Goal: Transaction & Acquisition: Purchase product/service

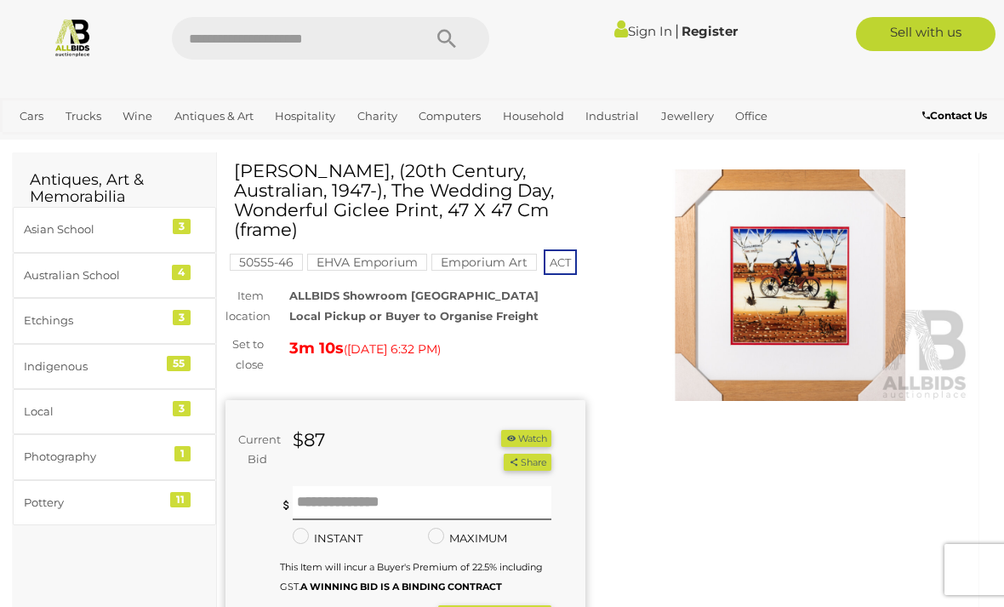
scroll to position [46, 0]
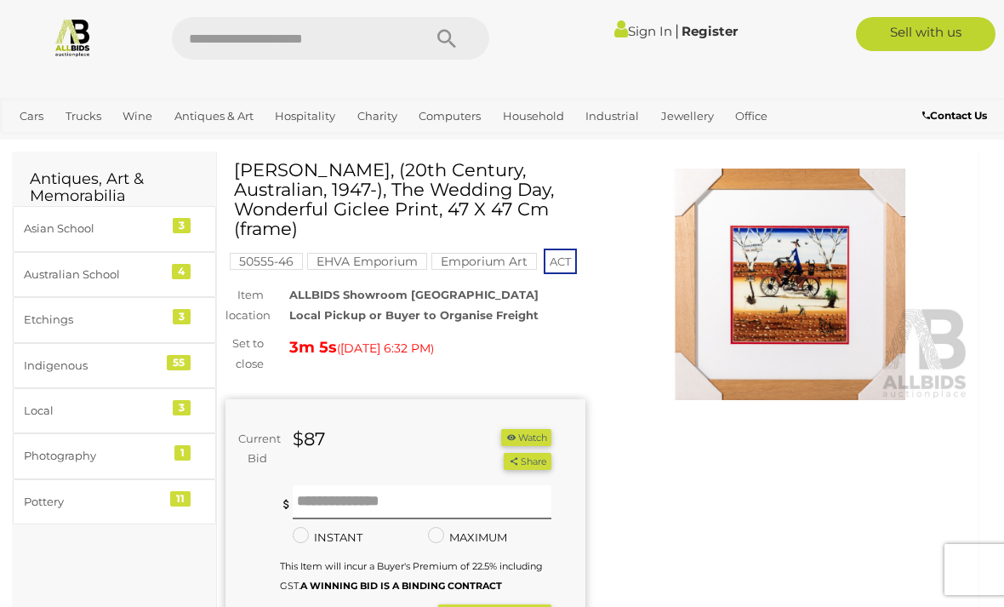
click at [788, 283] on img at bounding box center [791, 283] width 360 height 231
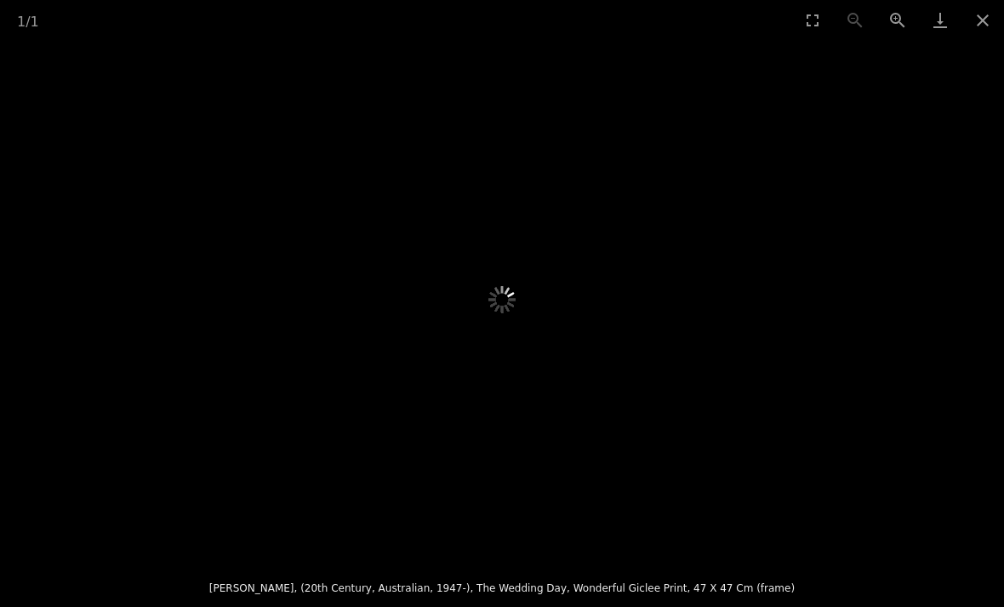
scroll to position [36, 0]
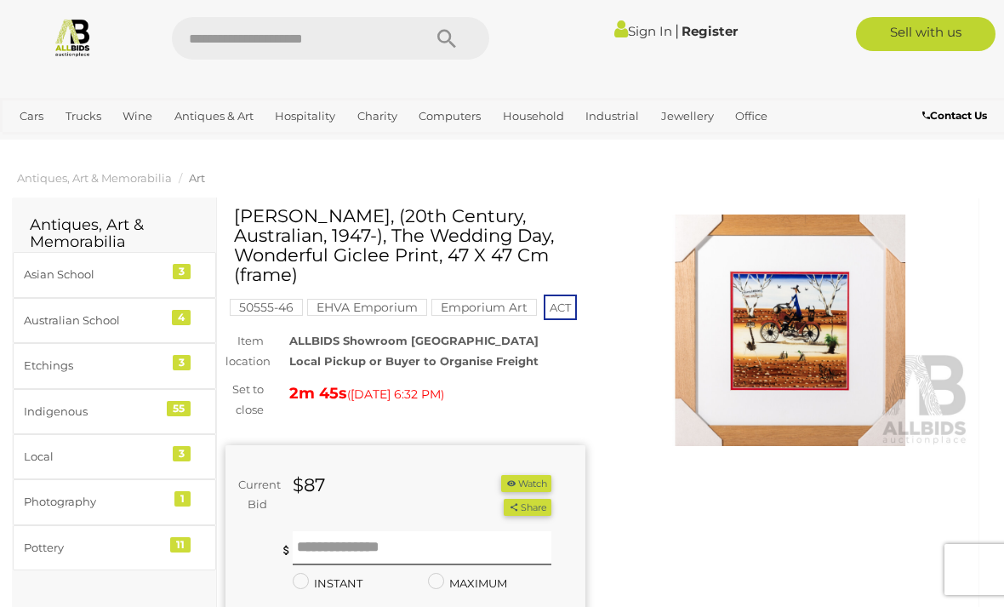
click at [801, 323] on img at bounding box center [791, 329] width 360 height 231
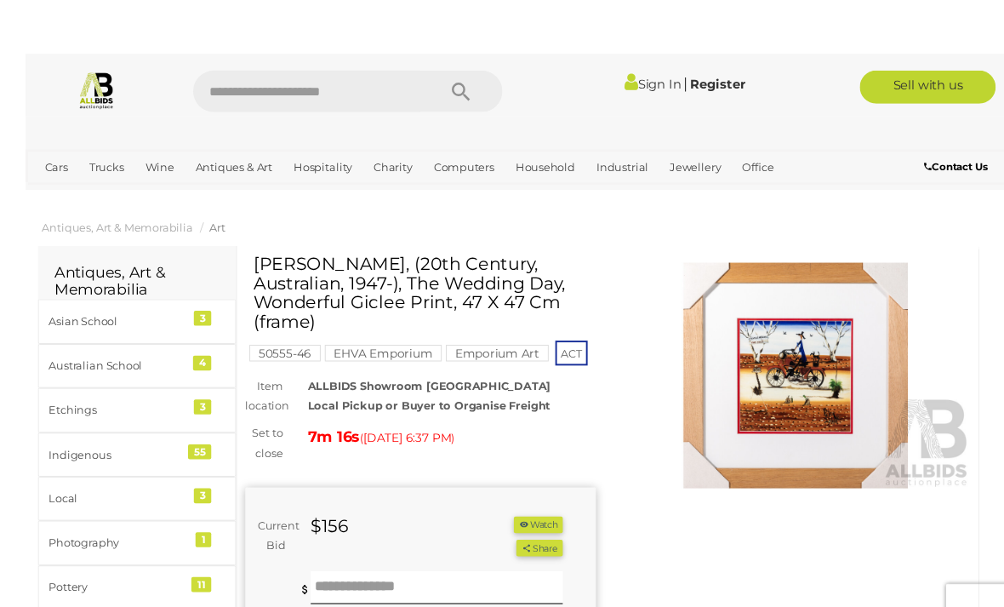
scroll to position [4, 0]
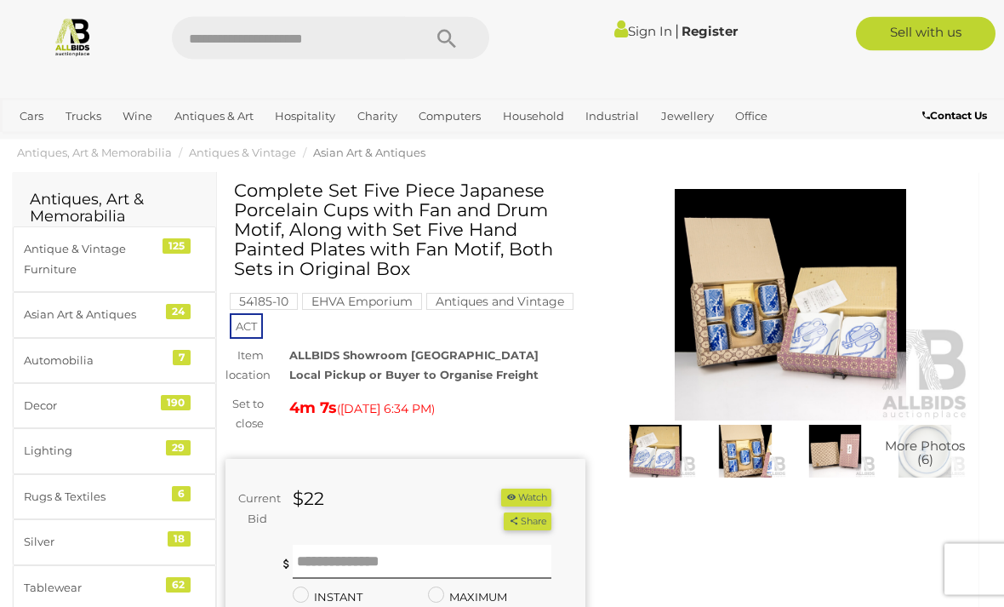
scroll to position [26, 0]
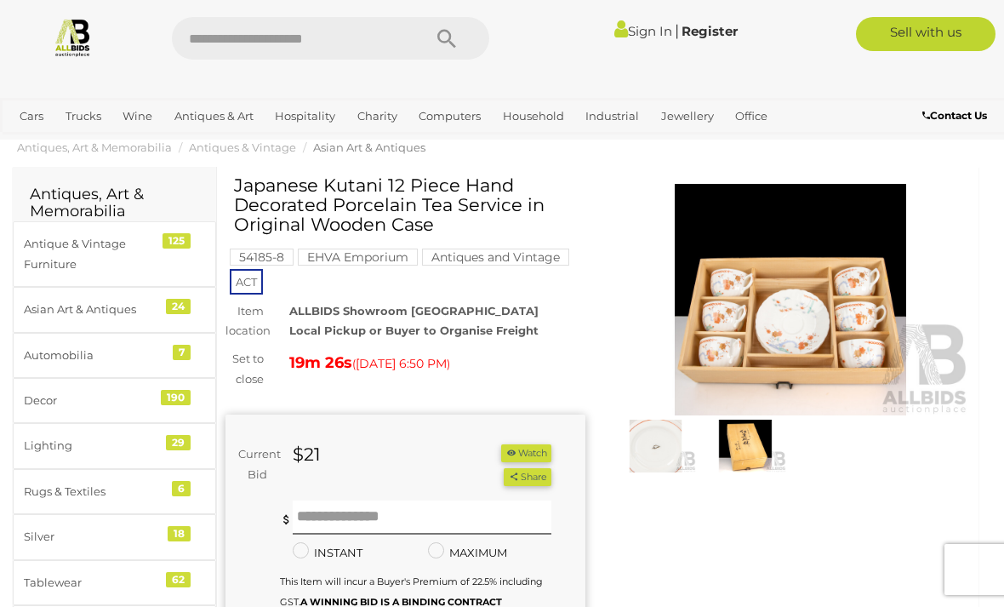
scroll to position [34, 0]
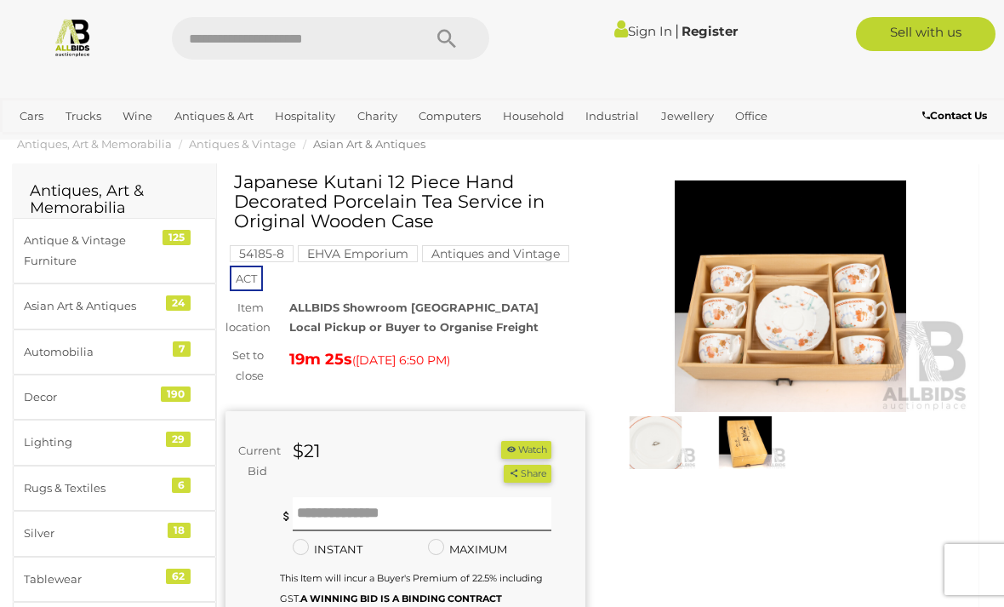
click at [789, 291] on img at bounding box center [791, 295] width 360 height 231
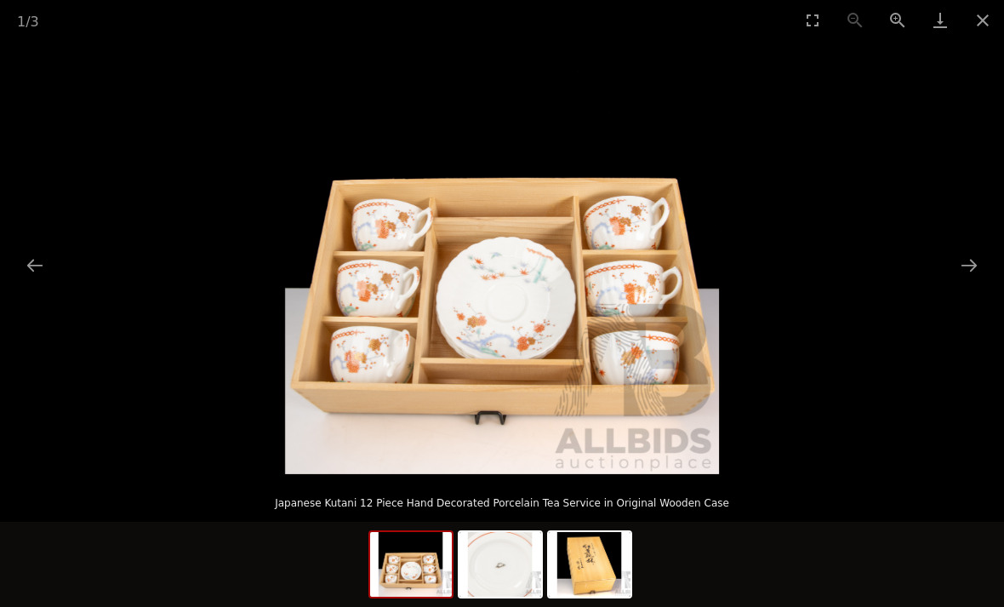
click at [416, 559] on img at bounding box center [411, 564] width 82 height 65
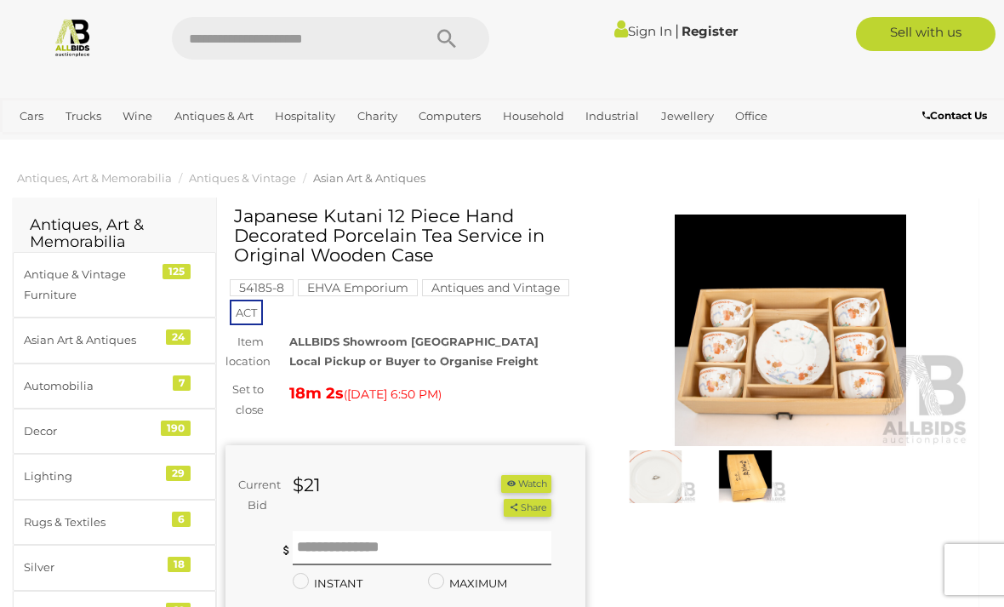
scroll to position [34, 0]
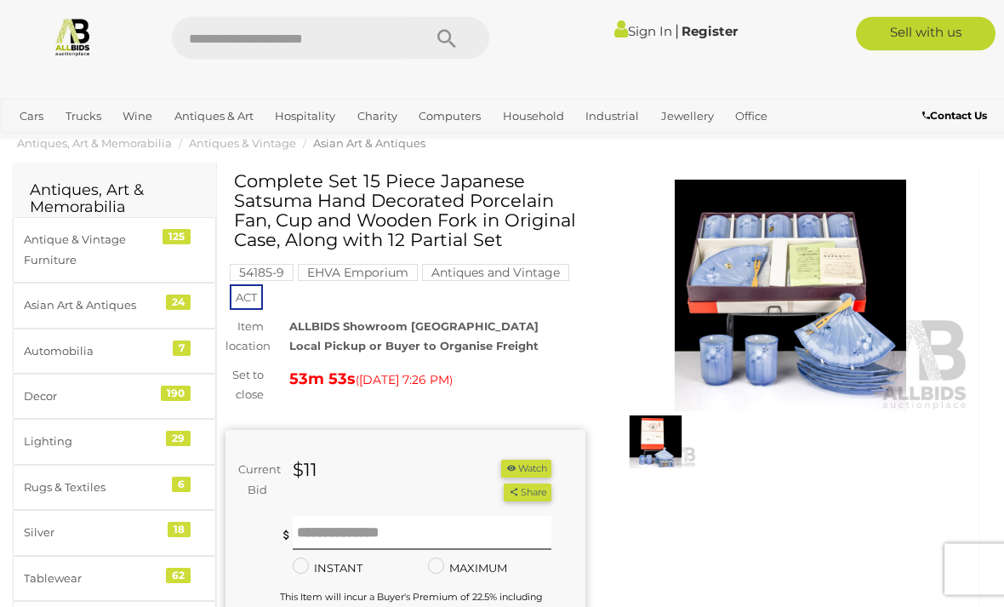
scroll to position [35, 0]
click at [797, 278] on img at bounding box center [791, 295] width 360 height 231
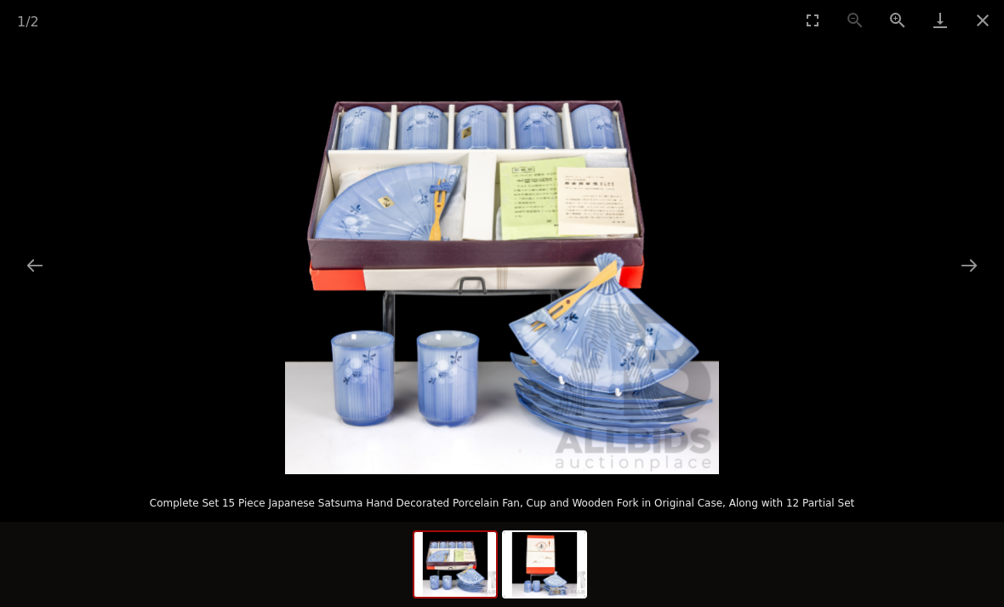
click at [979, 282] on button "Next slide" at bounding box center [969, 264] width 36 height 33
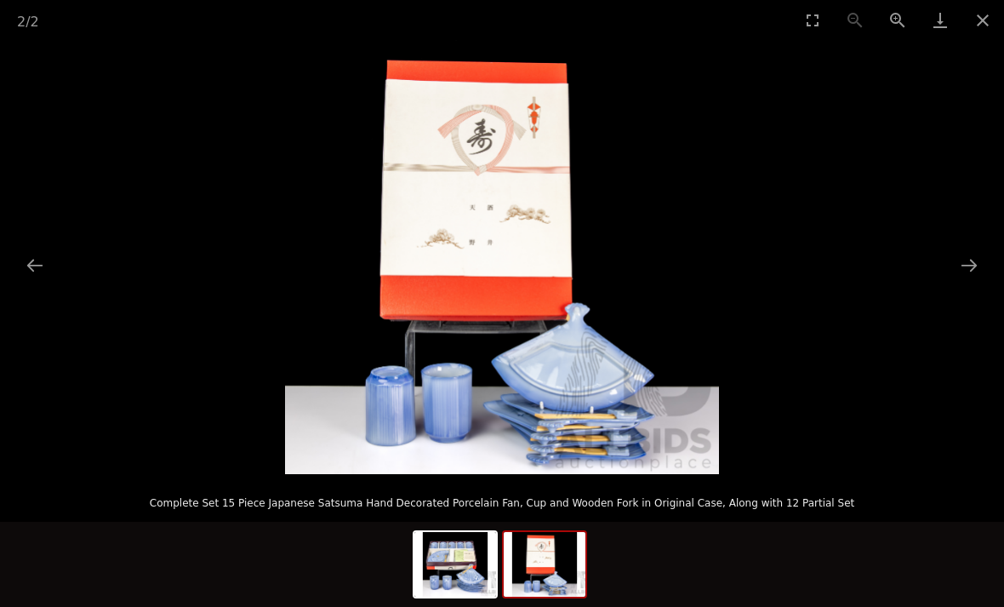
click at [970, 282] on button "Next slide" at bounding box center [969, 264] width 36 height 33
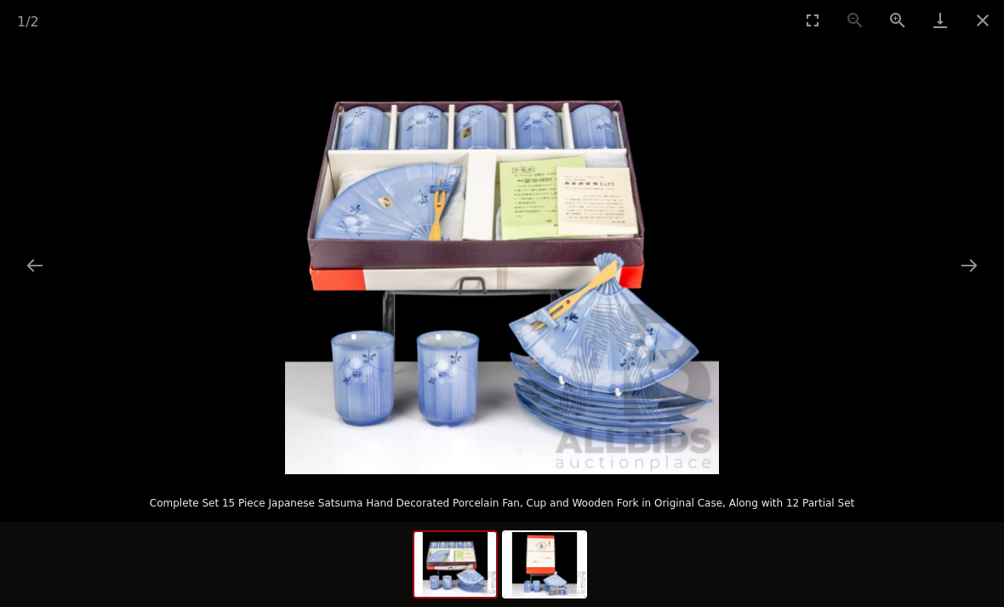
click at [974, 280] on button "Next slide" at bounding box center [969, 264] width 36 height 33
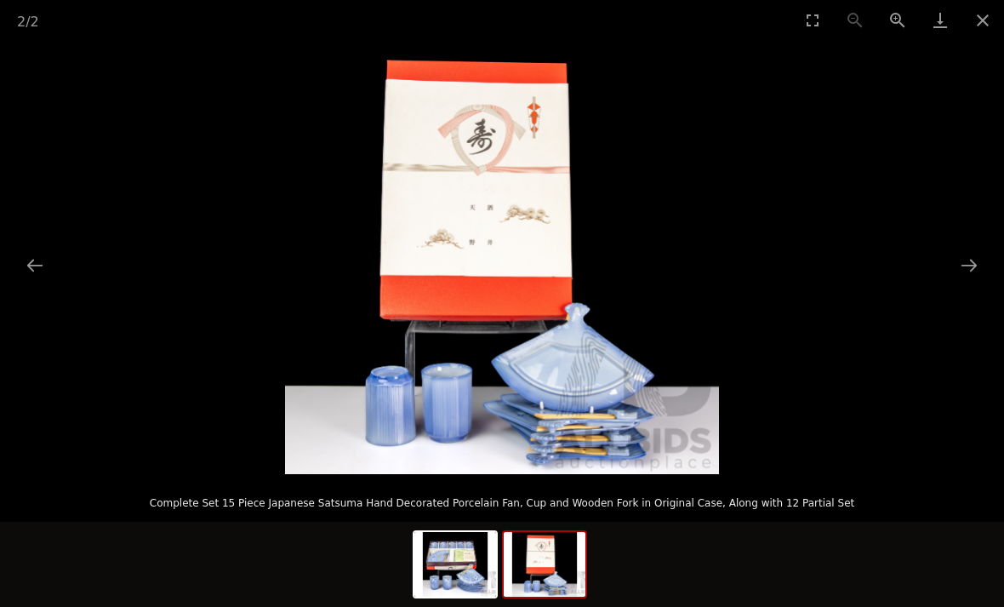
click at [976, 282] on button "Next slide" at bounding box center [969, 264] width 36 height 33
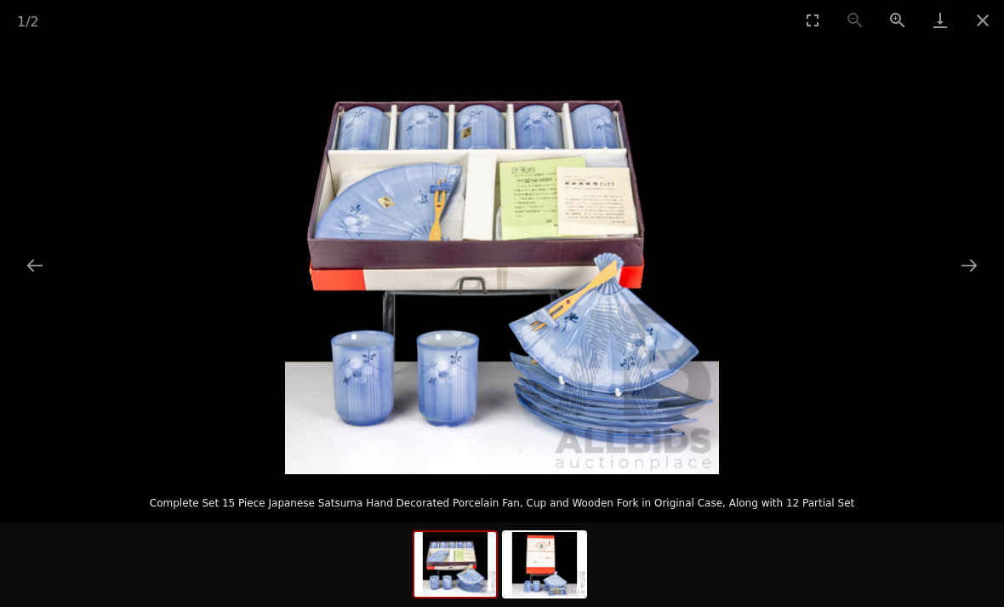
click at [980, 282] on button "Next slide" at bounding box center [969, 264] width 36 height 33
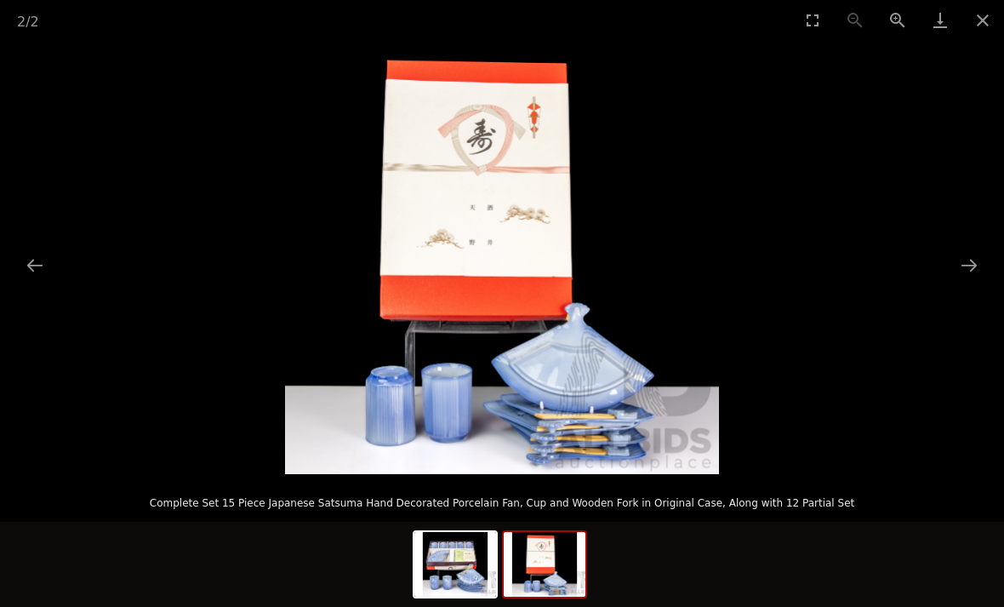
click at [990, 300] on picture at bounding box center [502, 257] width 1004 height 434
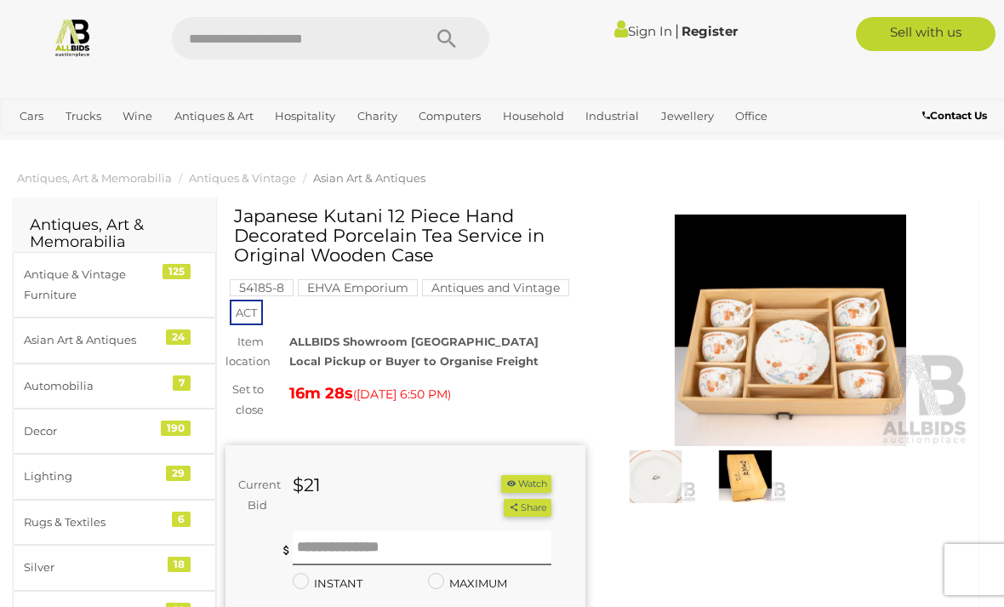
click at [804, 321] on img at bounding box center [791, 329] width 360 height 231
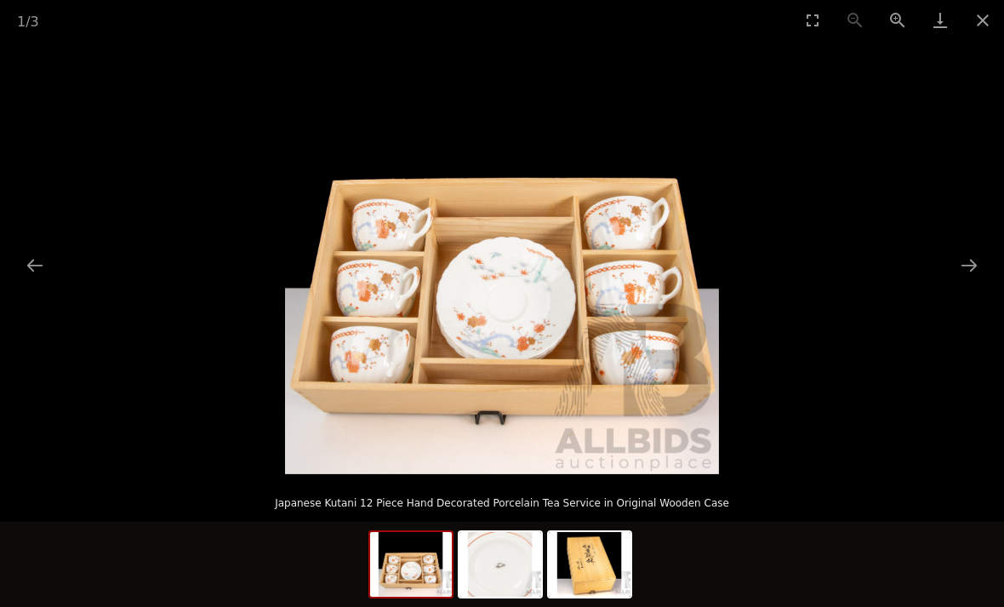
click at [963, 256] on button "Next slide" at bounding box center [969, 264] width 36 height 33
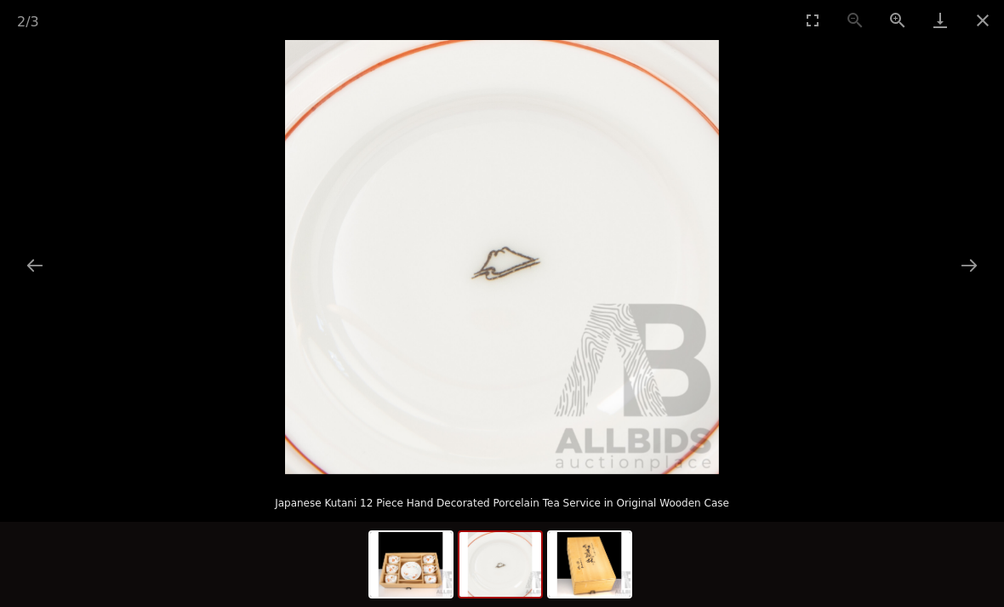
click at [927, 261] on picture at bounding box center [502, 257] width 1004 height 434
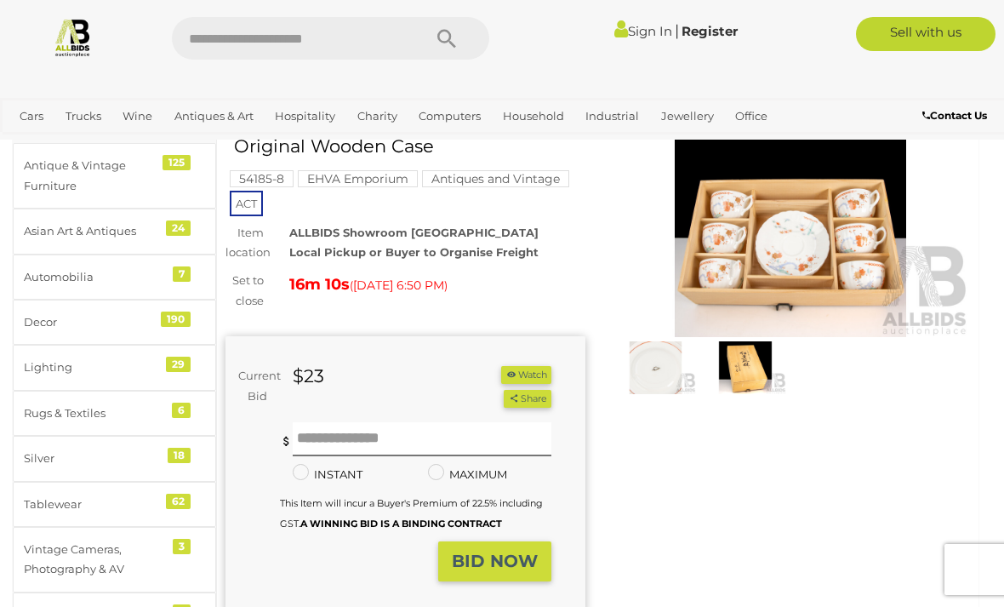
scroll to position [107, 0]
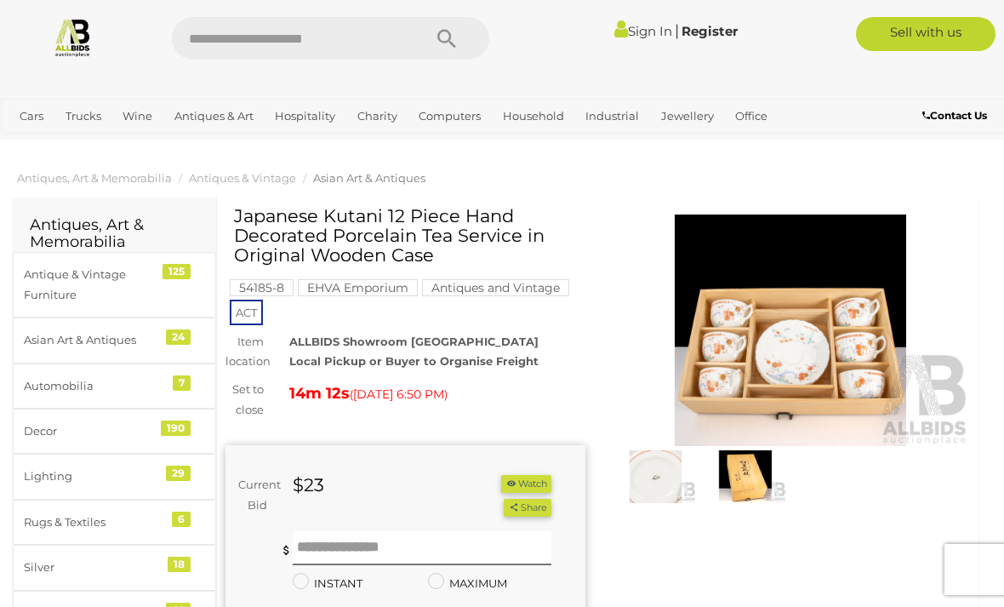
scroll to position [107, 0]
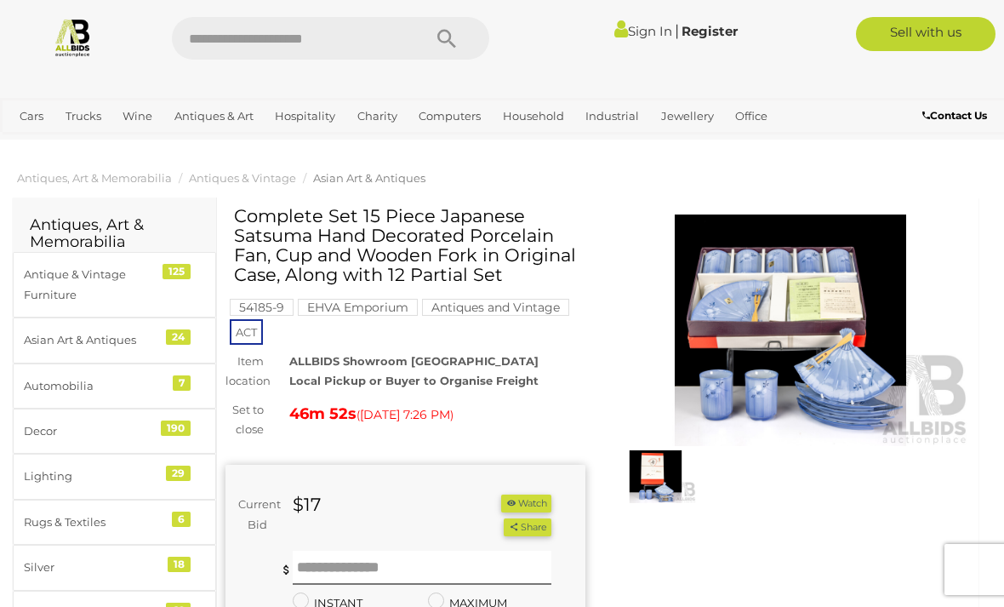
click at [818, 276] on img at bounding box center [791, 329] width 360 height 231
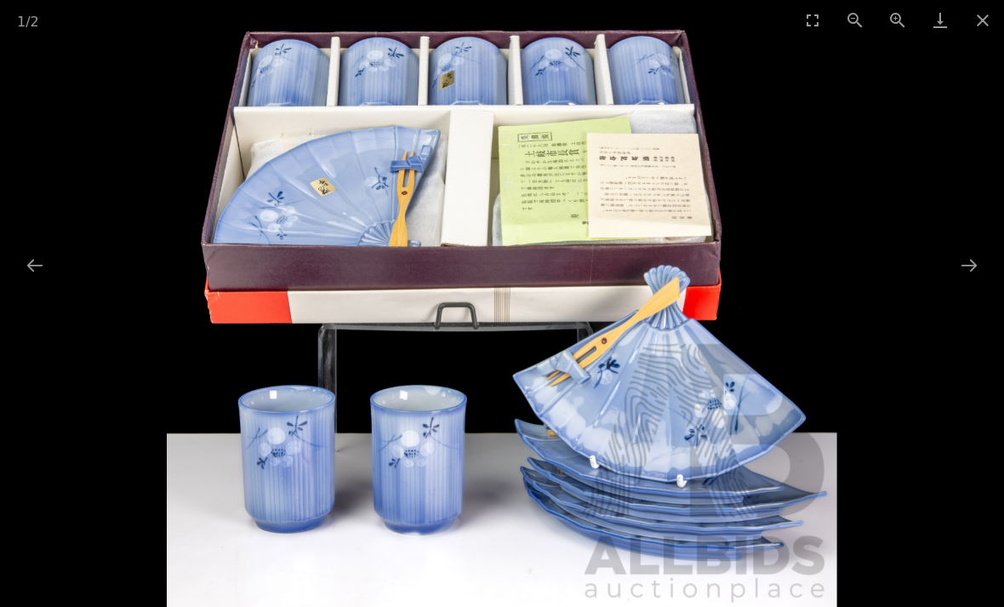
click at [973, 260] on button "Next slide" at bounding box center [969, 264] width 36 height 33
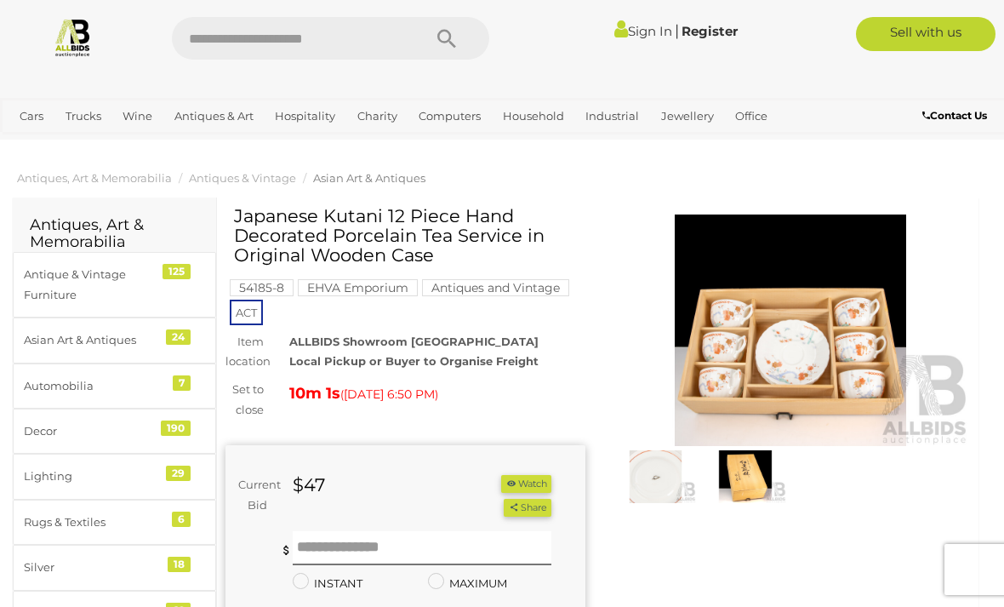
scroll to position [107, 0]
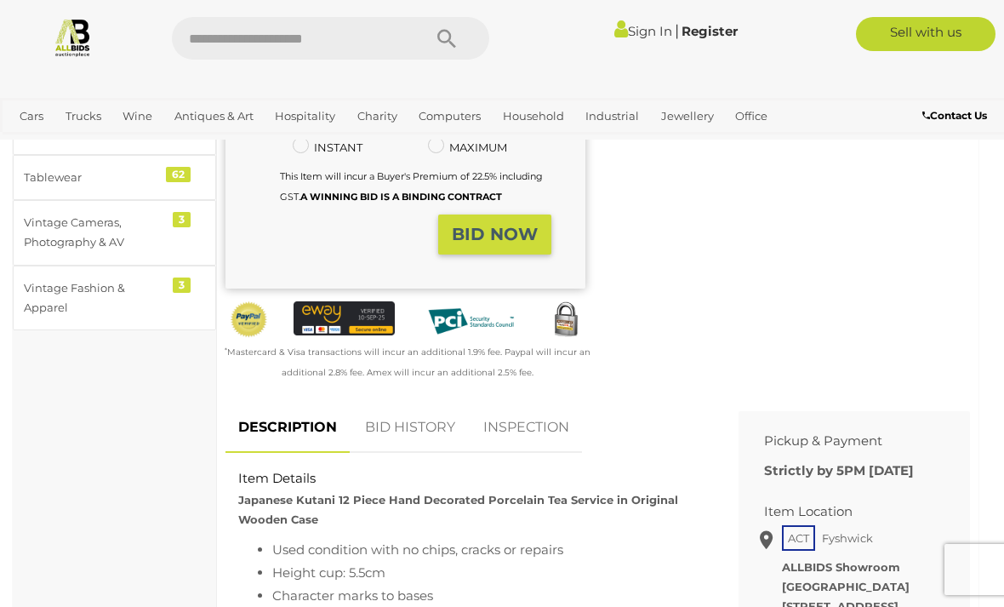
scroll to position [433, 0]
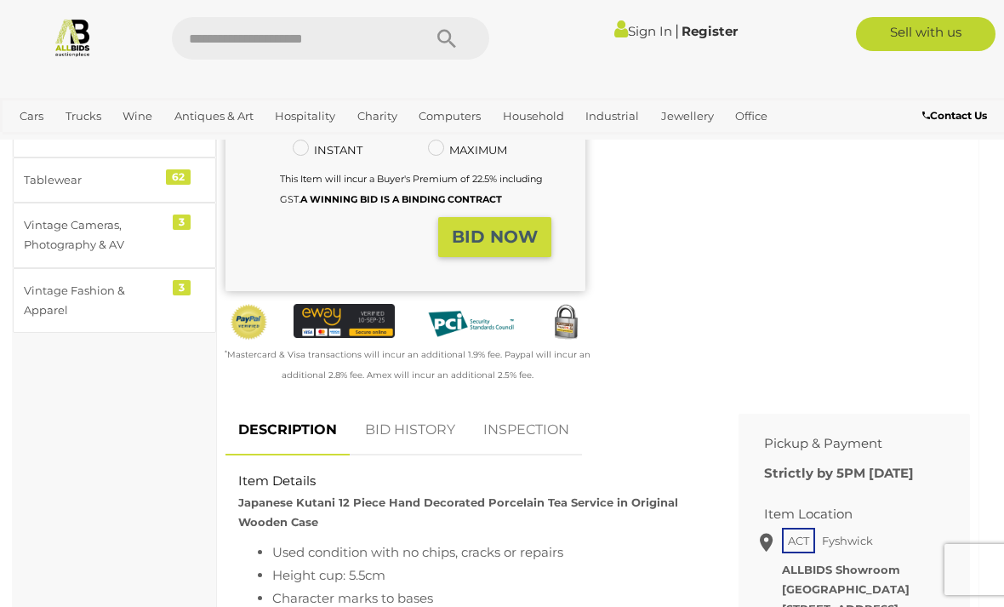
click at [431, 426] on link "BID HISTORY" at bounding box center [410, 430] width 116 height 50
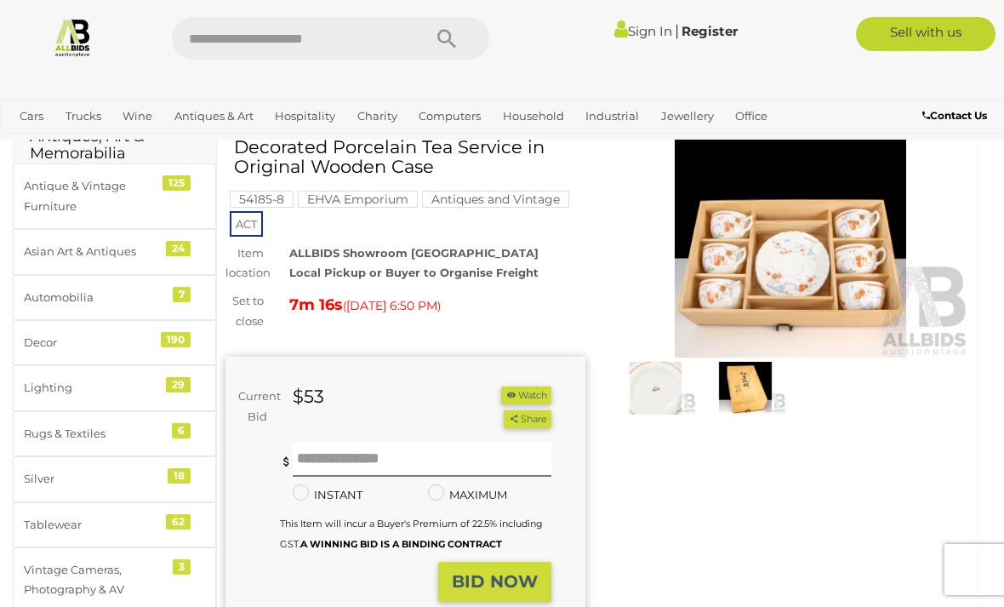
scroll to position [0, 0]
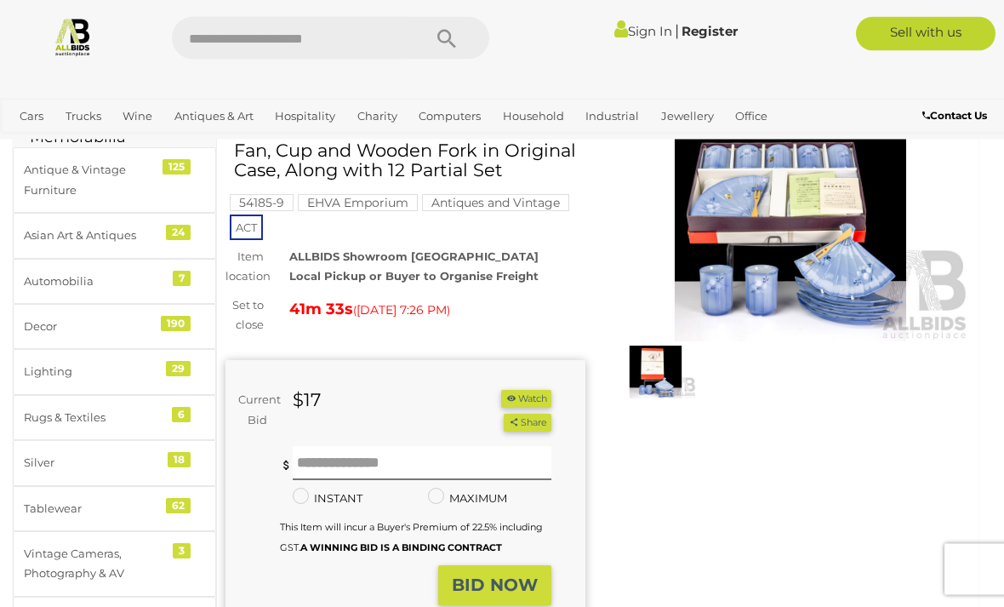
scroll to position [125, 0]
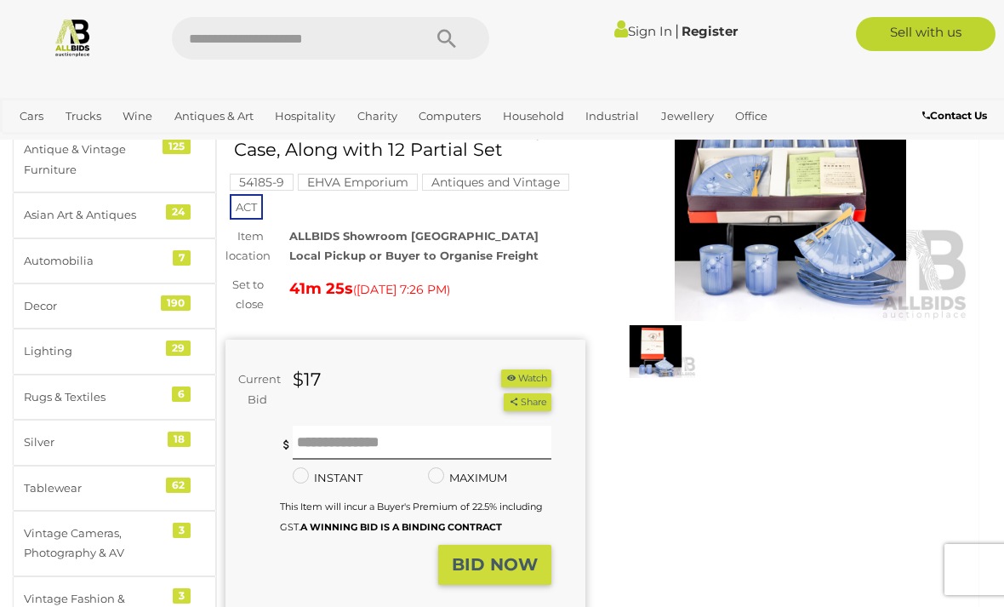
click at [483, 545] on button "BID NOW" at bounding box center [494, 565] width 113 height 40
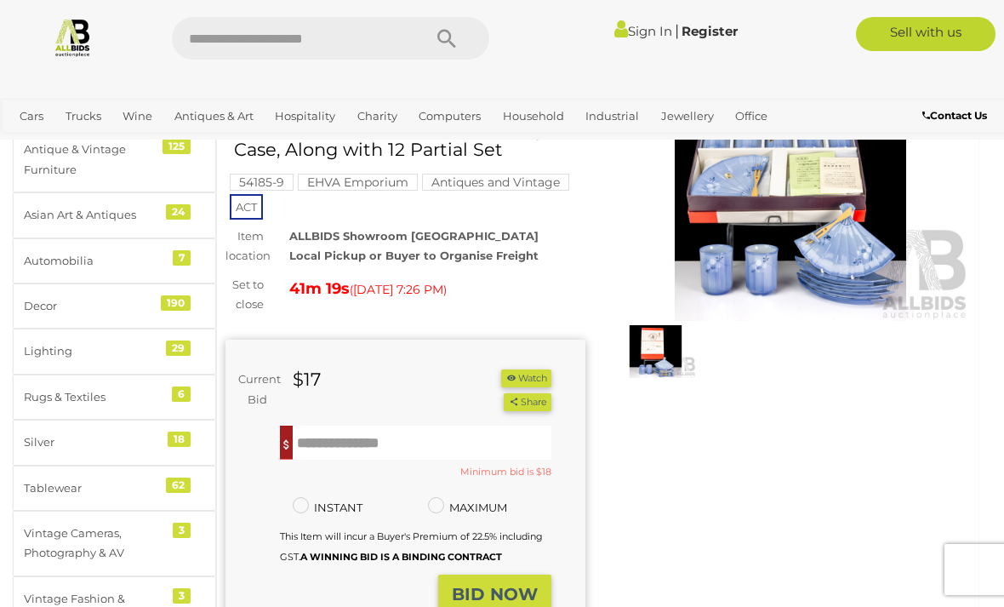
click at [315, 437] on input "text" at bounding box center [422, 443] width 259 height 34
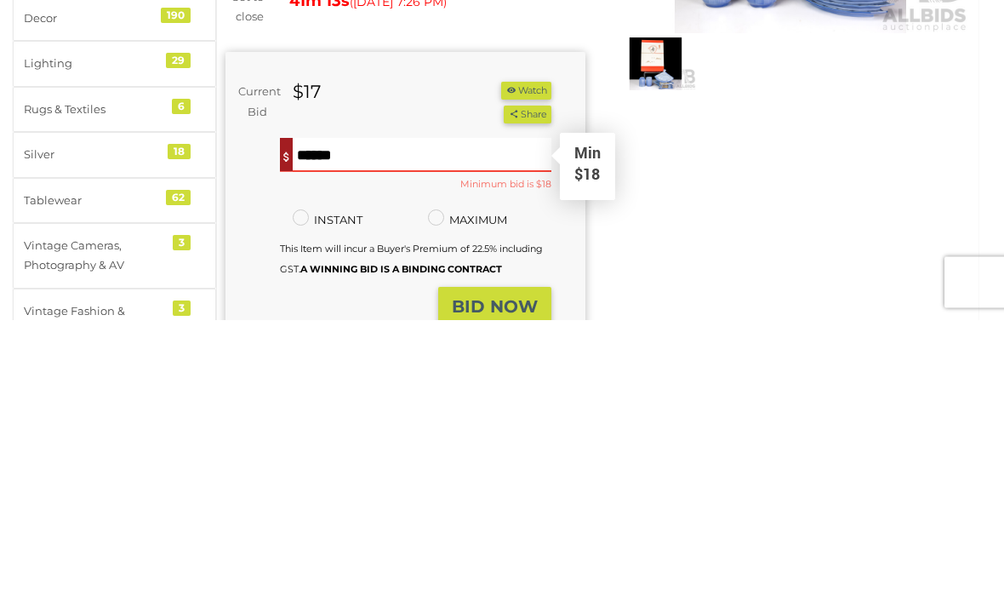
type input "**"
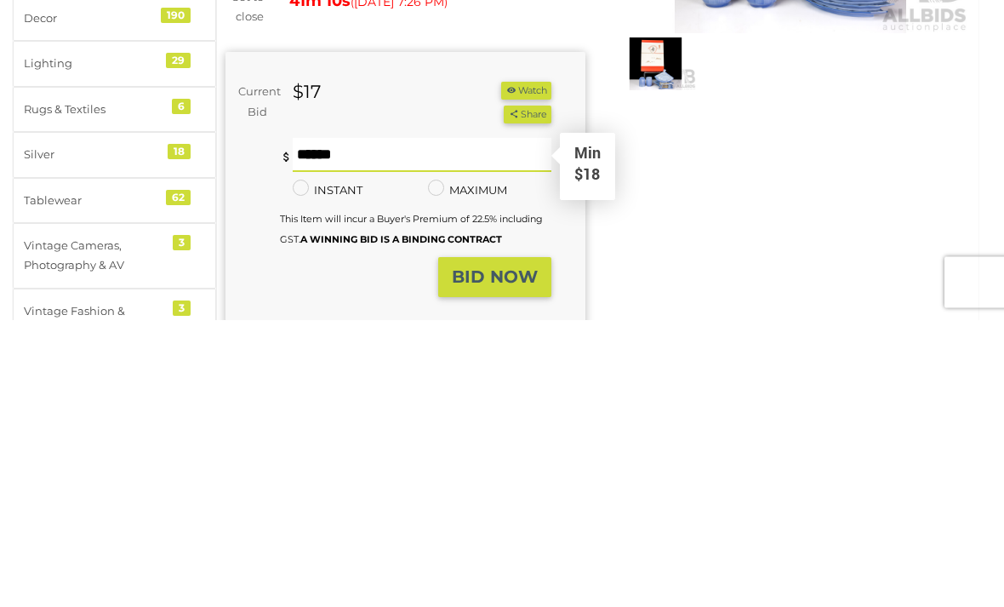
click at [491, 554] on strong "BID NOW" at bounding box center [495, 564] width 86 height 20
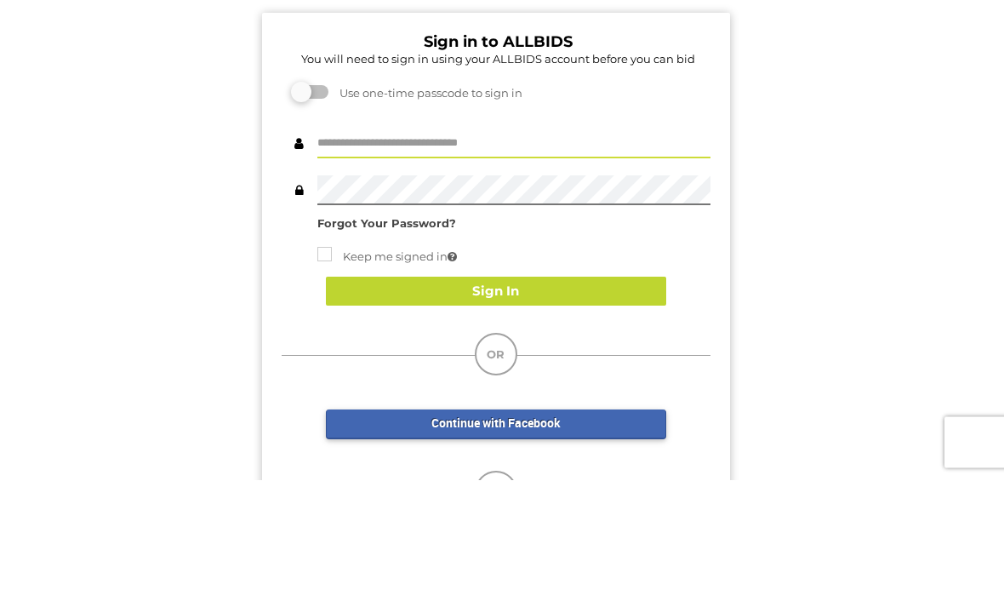
scroll to position [128, 0]
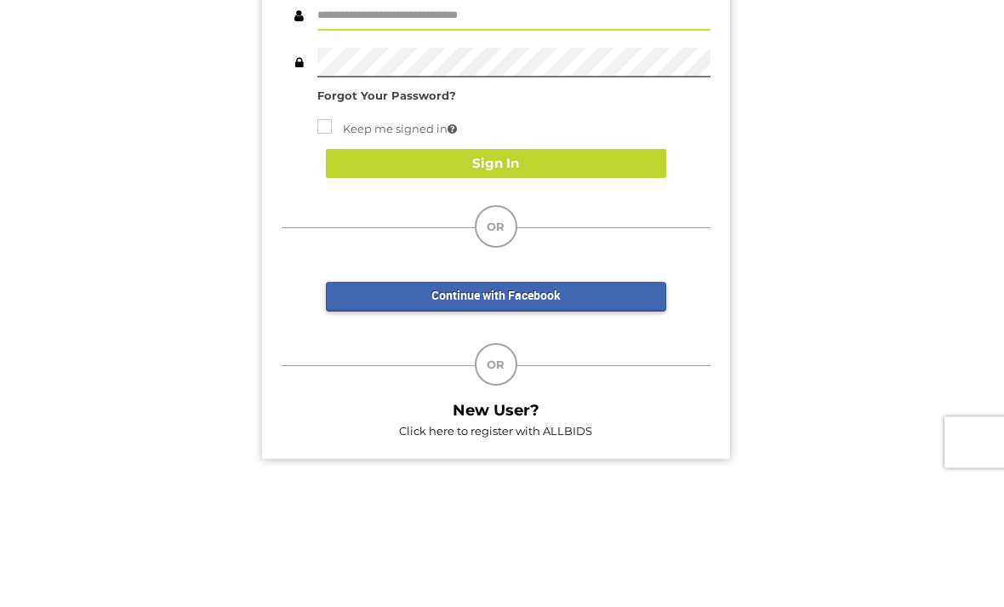
click at [356, 129] on input "text" at bounding box center [513, 144] width 393 height 30
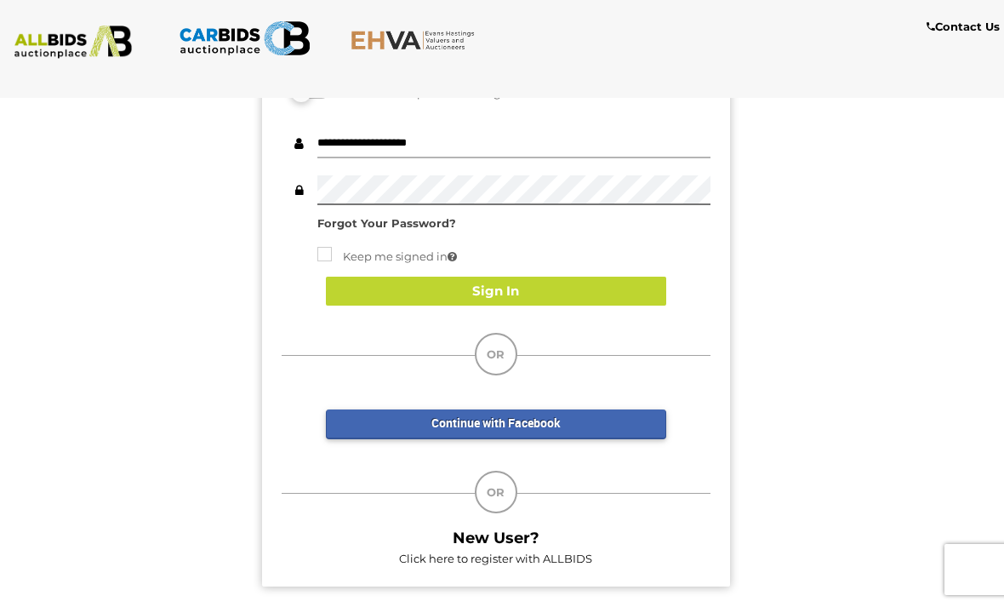
type input "**********"
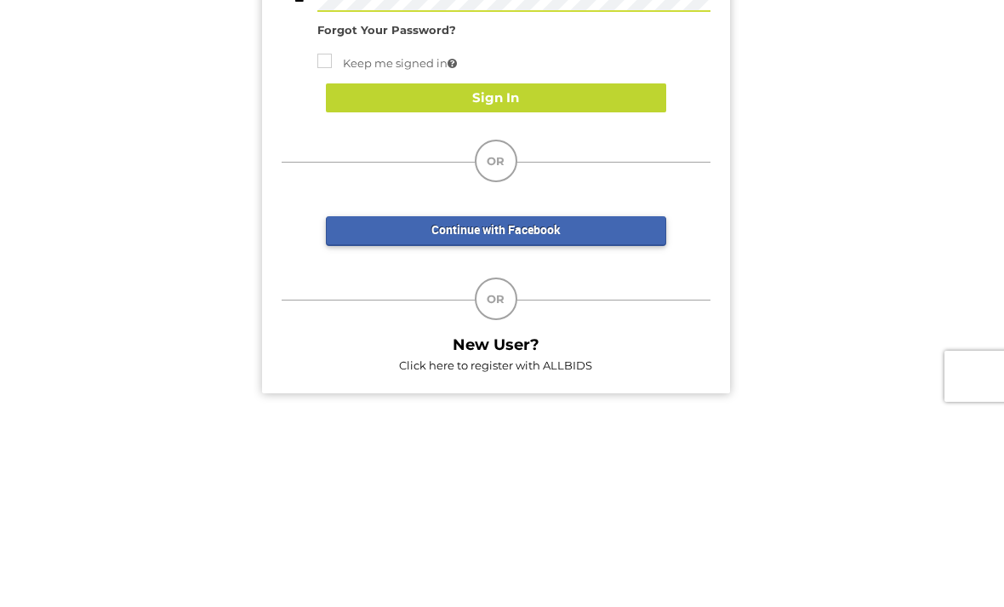
click at [507, 277] on button "Sign In" at bounding box center [496, 292] width 340 height 30
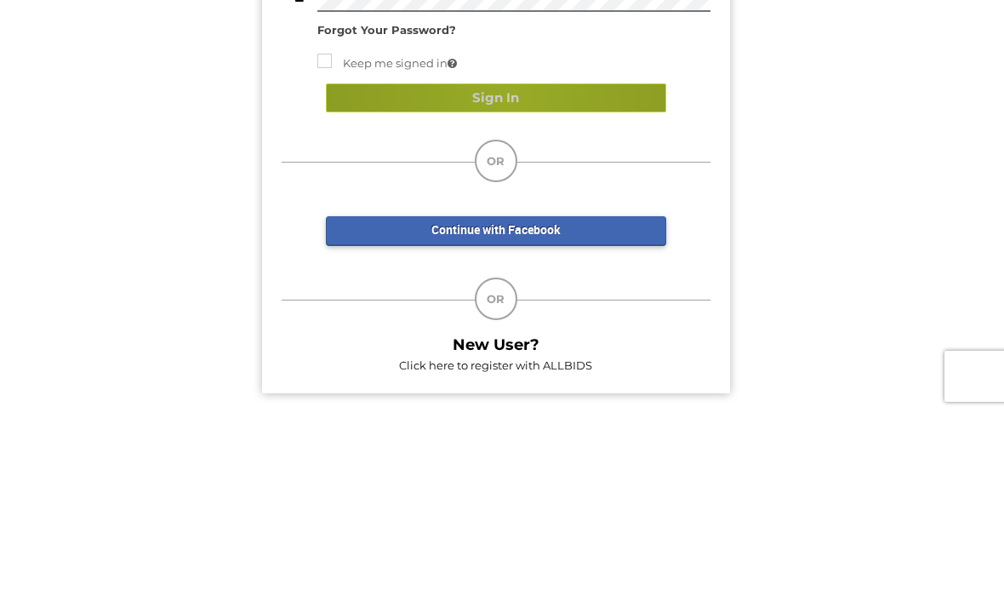
scroll to position [193, 0]
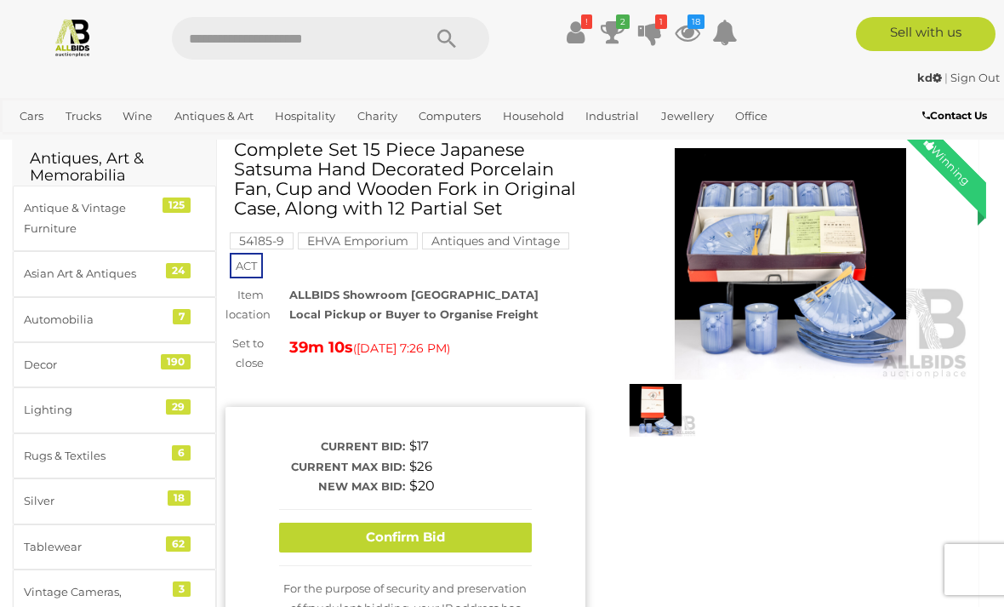
scroll to position [69, 0]
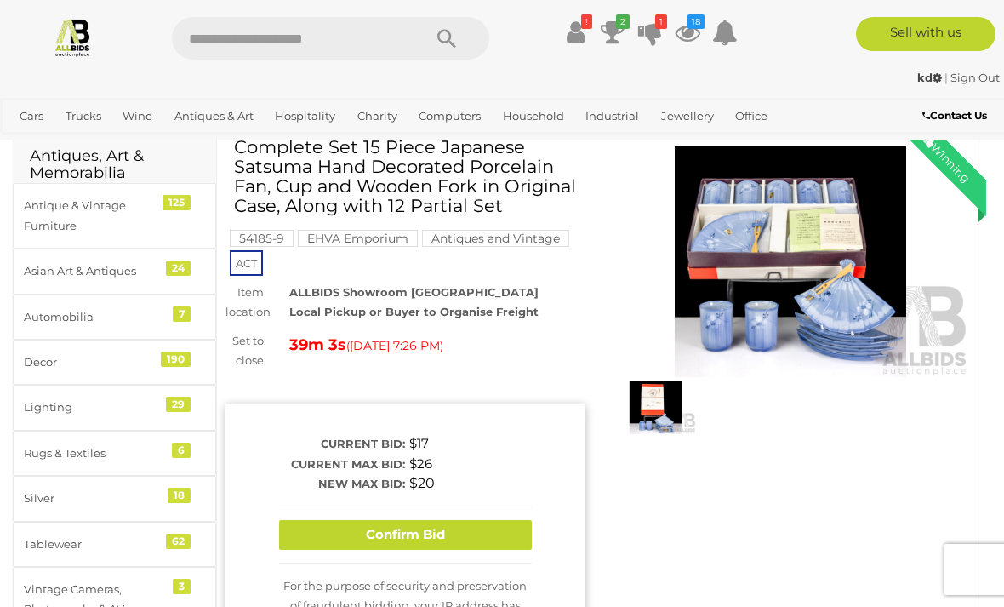
click at [408, 531] on button "Confirm Bid" at bounding box center [405, 535] width 253 height 30
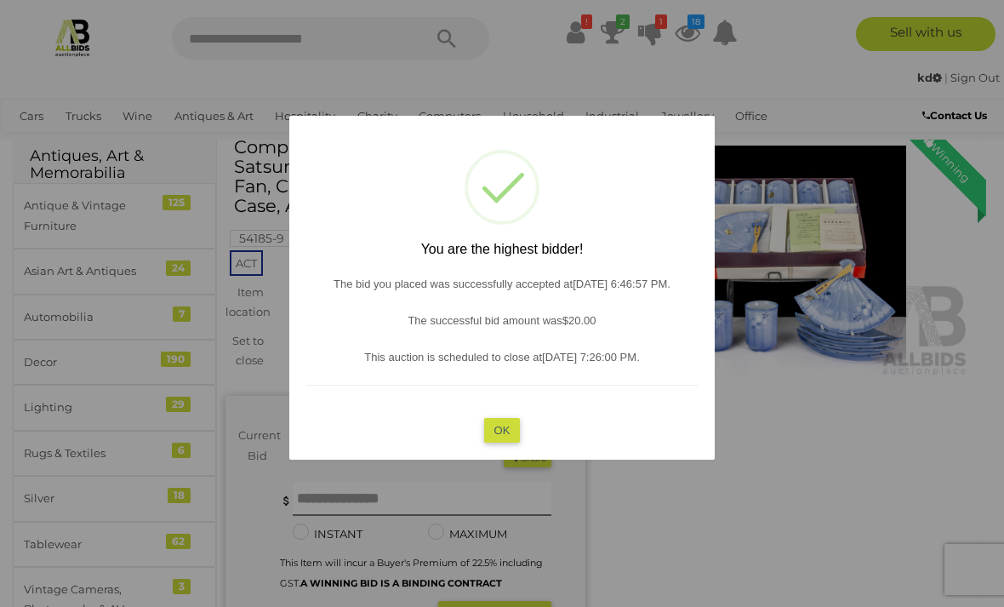
click at [504, 442] on button "OK" at bounding box center [502, 429] width 37 height 25
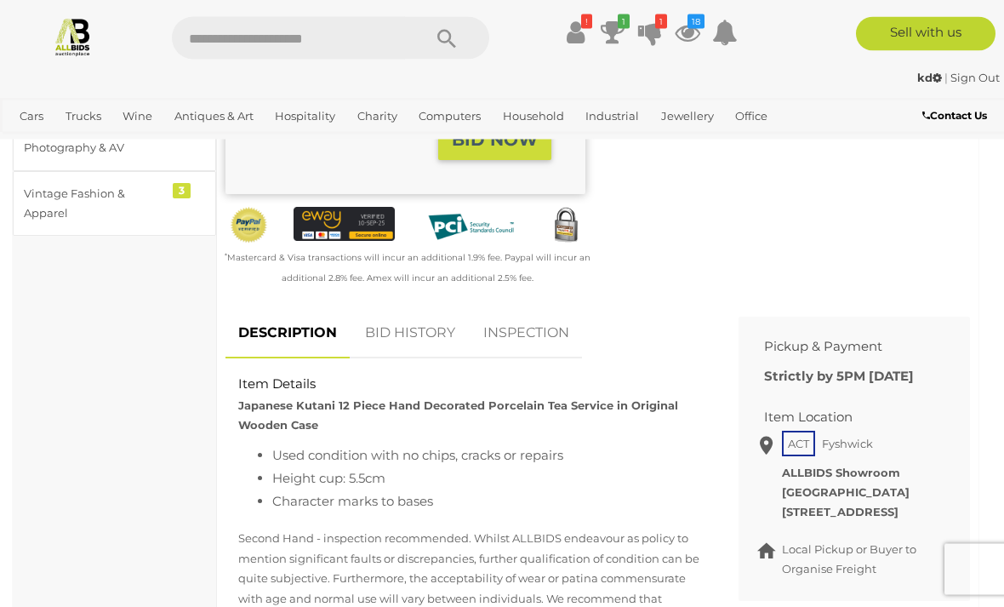
scroll to position [530, 0]
click at [404, 324] on link "BID HISTORY" at bounding box center [410, 333] width 116 height 50
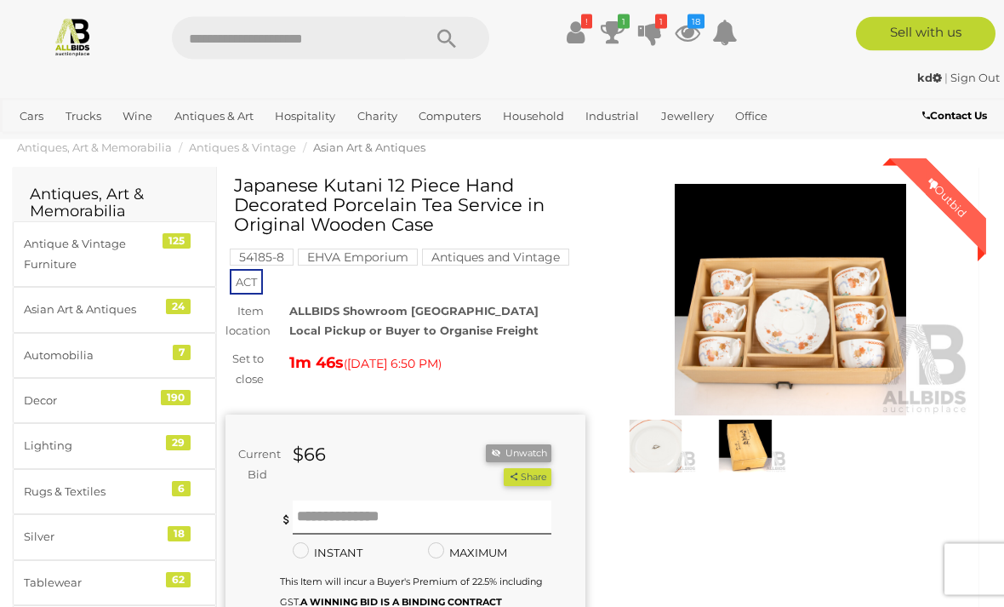
scroll to position [0, 0]
